Goal: Task Accomplishment & Management: Use online tool/utility

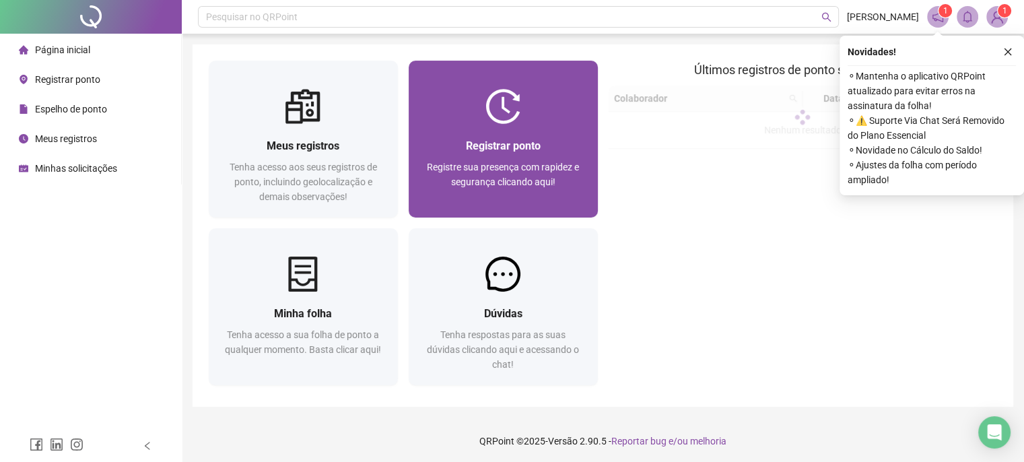
click at [487, 111] on img at bounding box center [502, 106] width 35 height 35
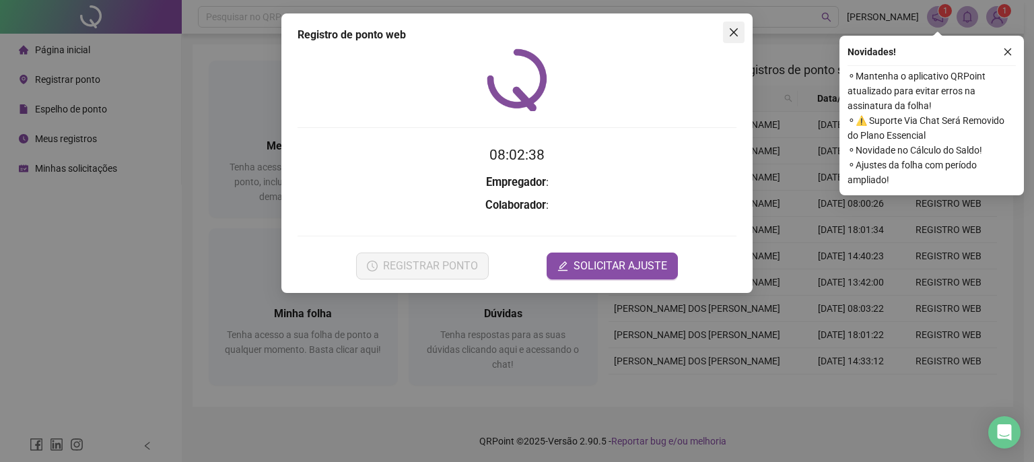
click at [734, 32] on icon "close" at bounding box center [734, 32] width 8 height 8
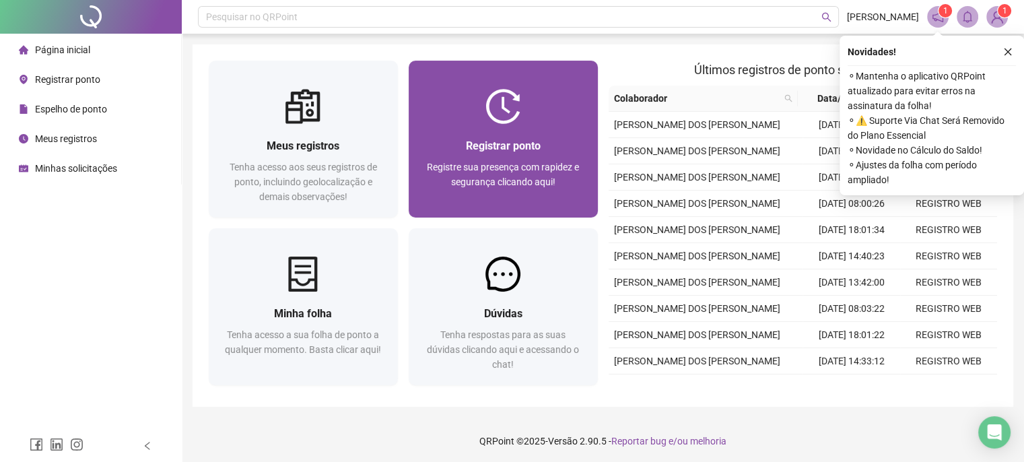
click at [544, 119] on div at bounding box center [503, 106] width 189 height 35
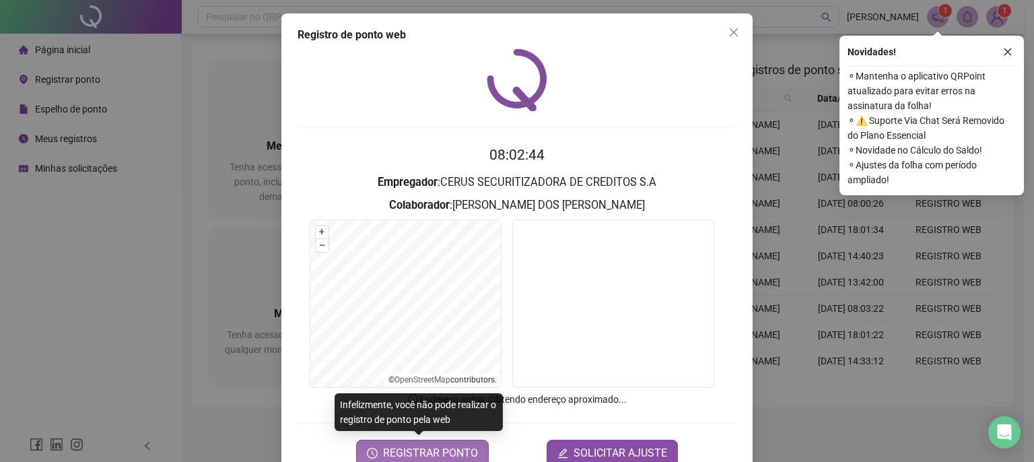
click at [414, 449] on span "REGISTRAR PONTO" at bounding box center [430, 453] width 95 height 16
